Goal: Find specific page/section

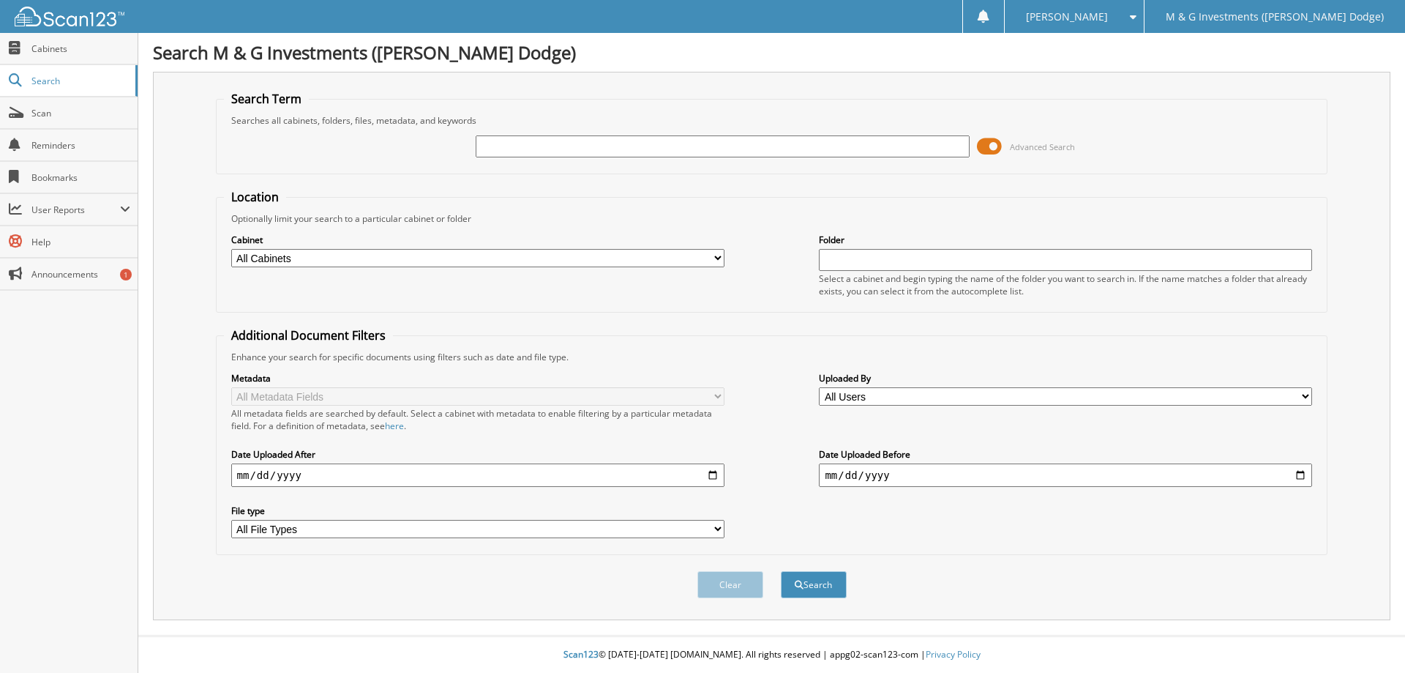
click at [616, 141] on input "text" at bounding box center [722, 146] width 493 height 22
type input "549177"
click at [781, 571] on button "Search" at bounding box center [814, 584] width 66 height 27
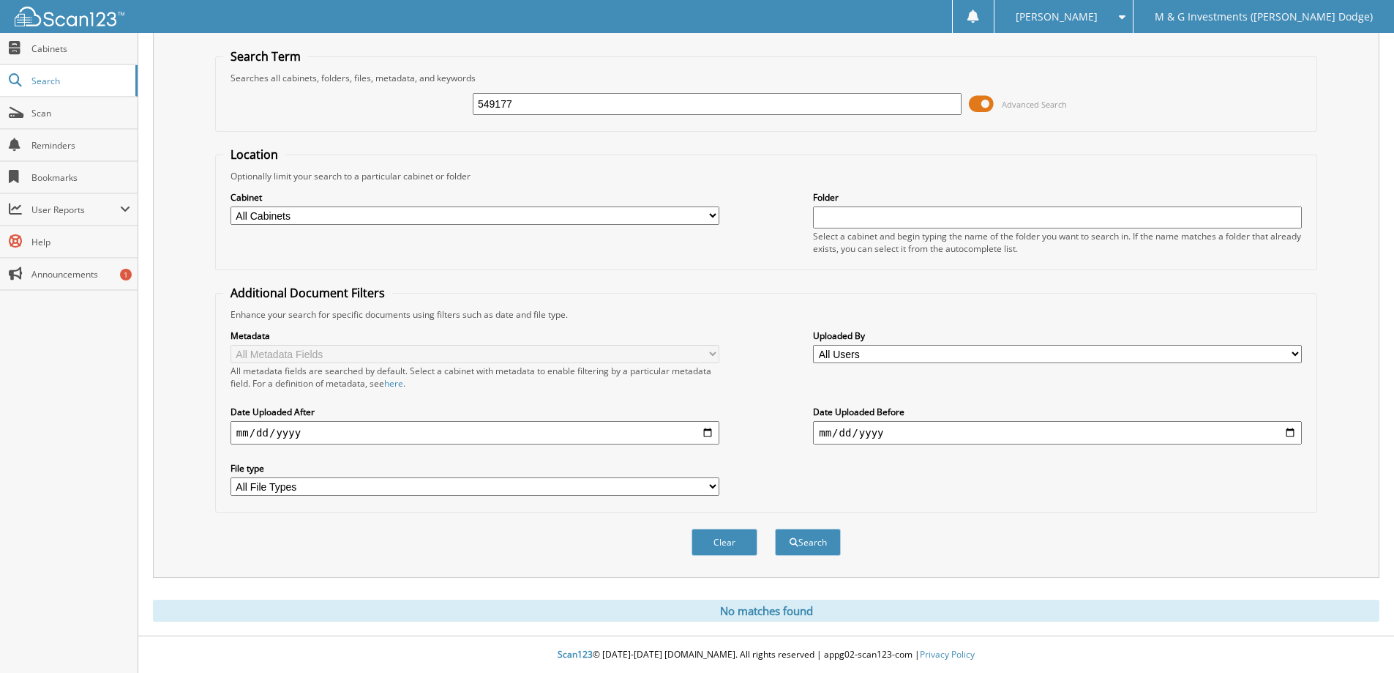
scroll to position [43, 0]
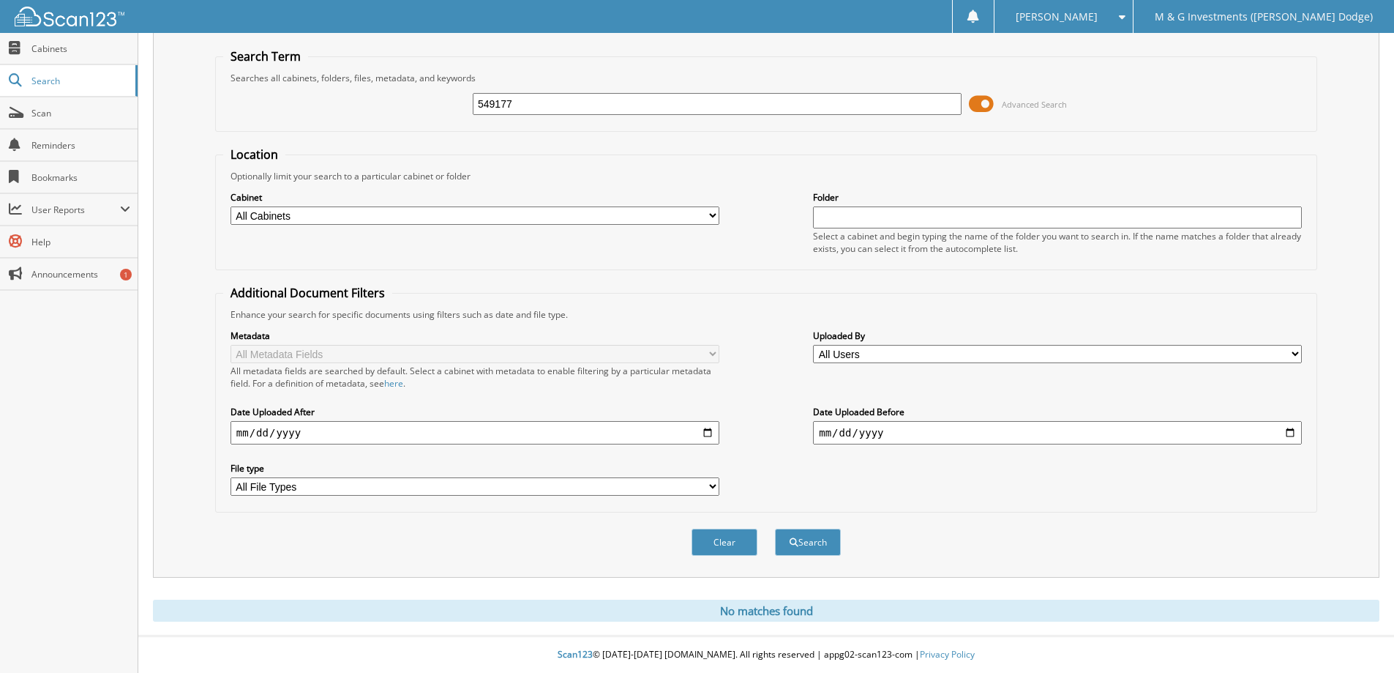
drag, startPoint x: 545, startPoint y: 100, endPoint x: 395, endPoint y: 97, distance: 150.1
click at [392, 97] on div "549177 Advanced Search" at bounding box center [766, 104] width 1086 height 40
paste input "[US_VEHICLE_IDENTIFICATION_NUMBER]"
type input "[US_VEHICLE_IDENTIFICATION_NUMBER]"
click at [775, 528] on button "Search" at bounding box center [808, 541] width 66 height 27
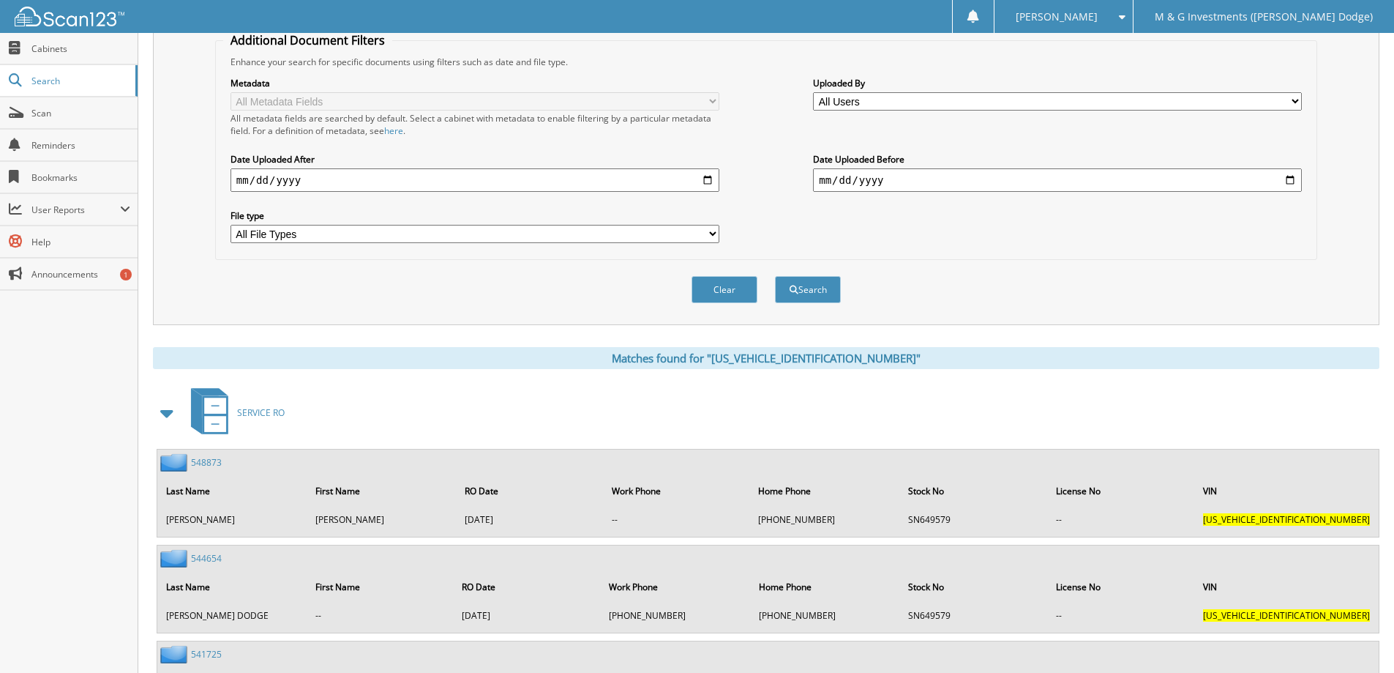
scroll to position [396, 0]
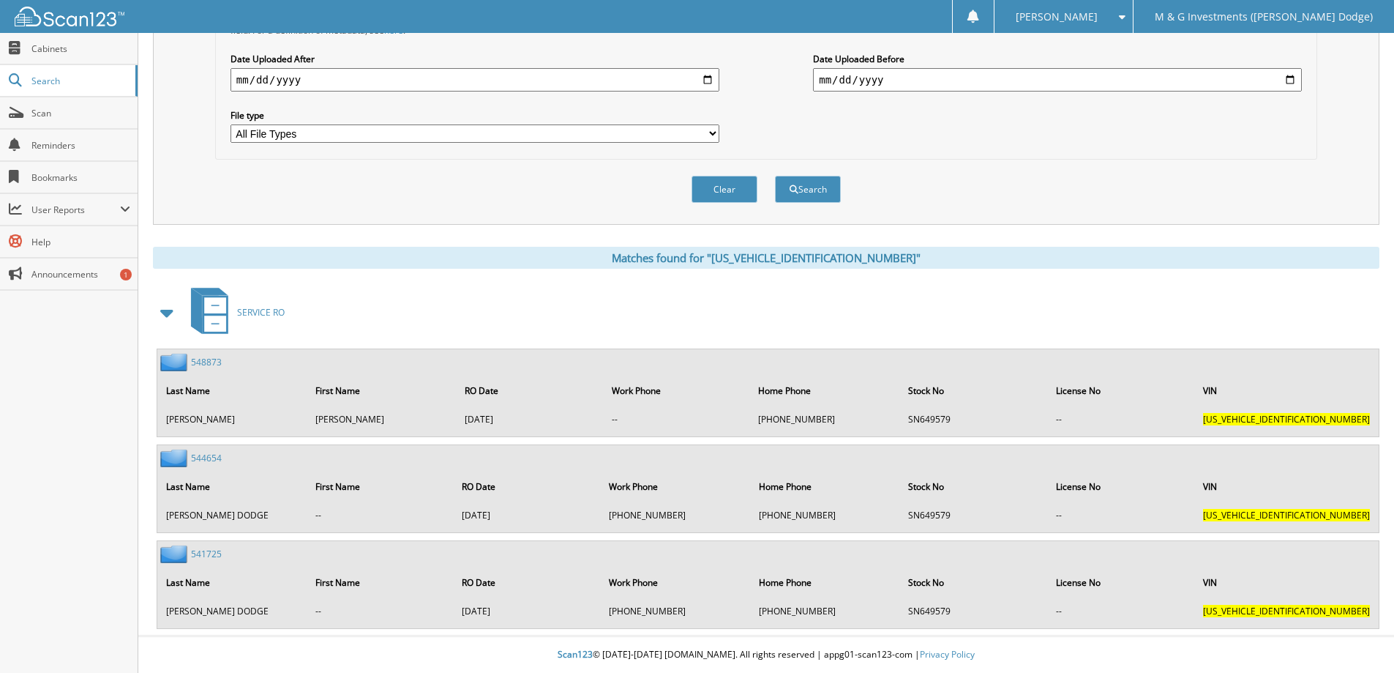
click at [205, 366] on link "548873" at bounding box center [206, 362] width 31 height 12
